Goal: Register for event/course

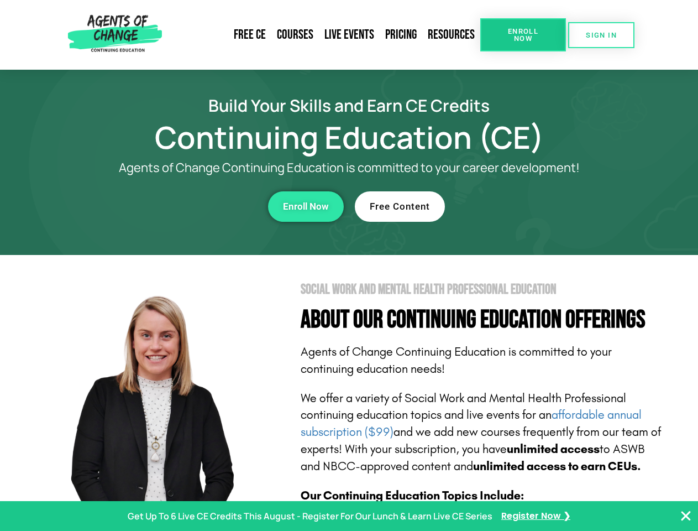
click at [349, 265] on section "Social Work and Mental Health Professional Education About Our Continuing Educa…" at bounding box center [349, 487] width 698 height 464
click at [523, 35] on span "Enroll Now" at bounding box center [523, 35] width 50 height 14
click at [601, 35] on span "SIGN IN" at bounding box center [601, 34] width 31 height 7
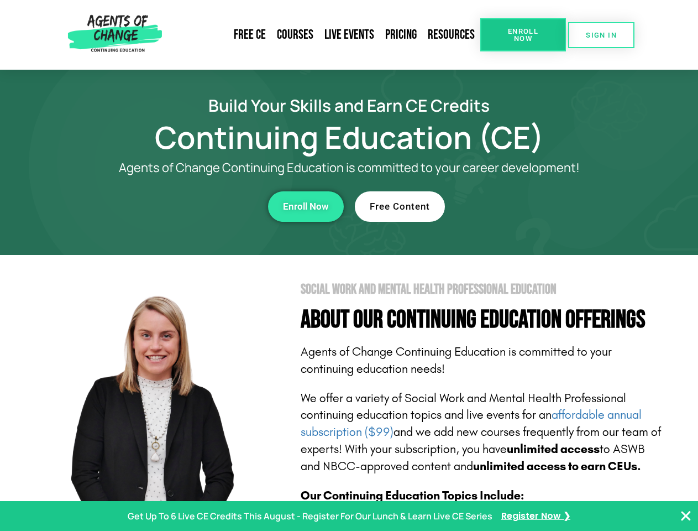
click at [192, 206] on div "Enroll Now" at bounding box center [192, 206] width 304 height 30
click at [306, 206] on span "Enroll Now" at bounding box center [306, 206] width 46 height 9
